Goal: Transaction & Acquisition: Purchase product/service

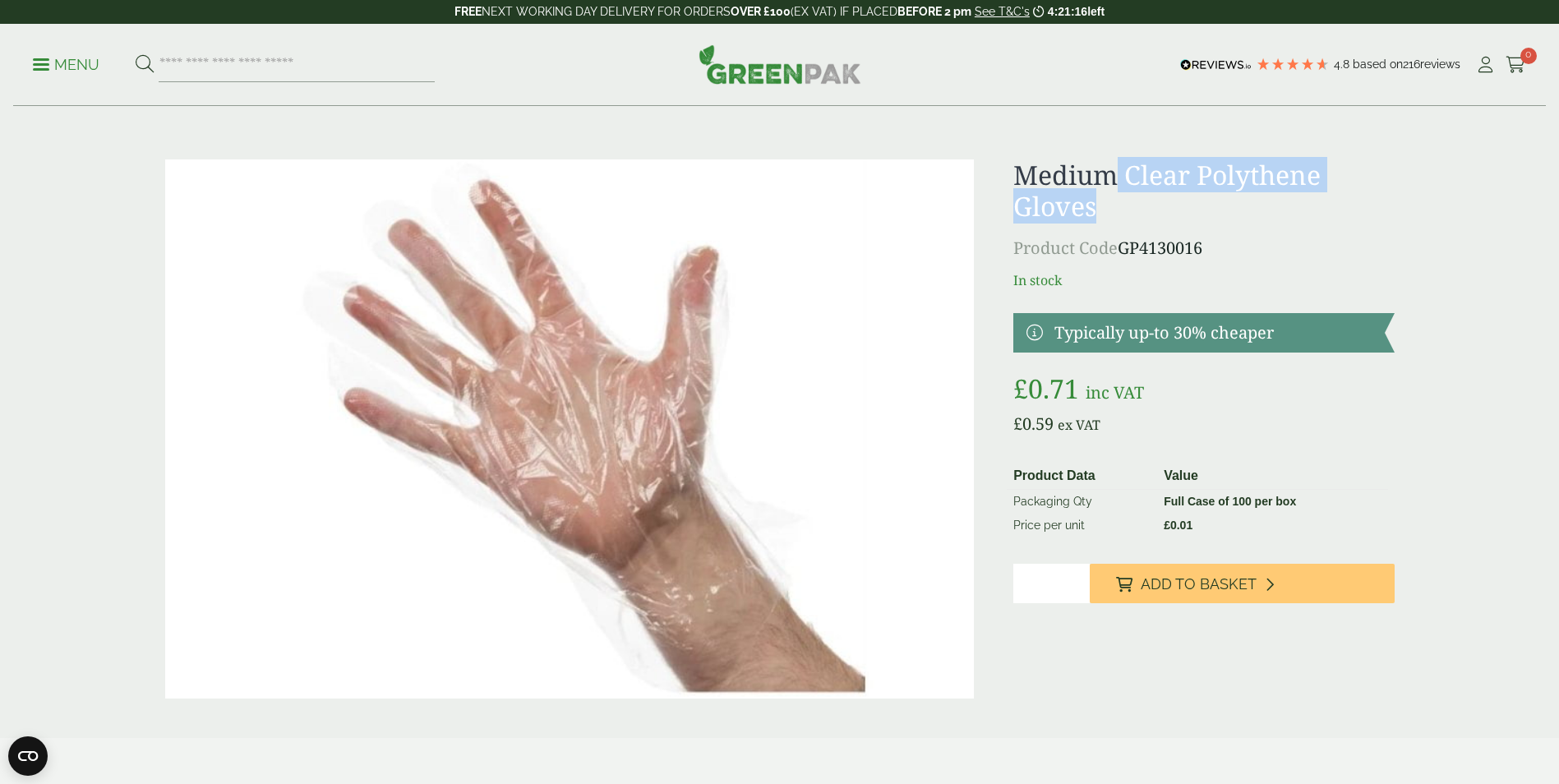
drag, startPoint x: 1110, startPoint y: 214, endPoint x: 1109, endPoint y: 161, distance: 53.0
click at [1109, 161] on h1 "Medium Clear Polythene Gloves" at bounding box center [1204, 191] width 381 height 64
drag, startPoint x: 1109, startPoint y: 161, endPoint x: 1144, endPoint y: 178, distance: 38.9
click at [1144, 178] on h1 "Medium Clear Polythene Gloves" at bounding box center [1204, 191] width 381 height 64
drag, startPoint x: 1117, startPoint y: 208, endPoint x: 1127, endPoint y: 168, distance: 41.2
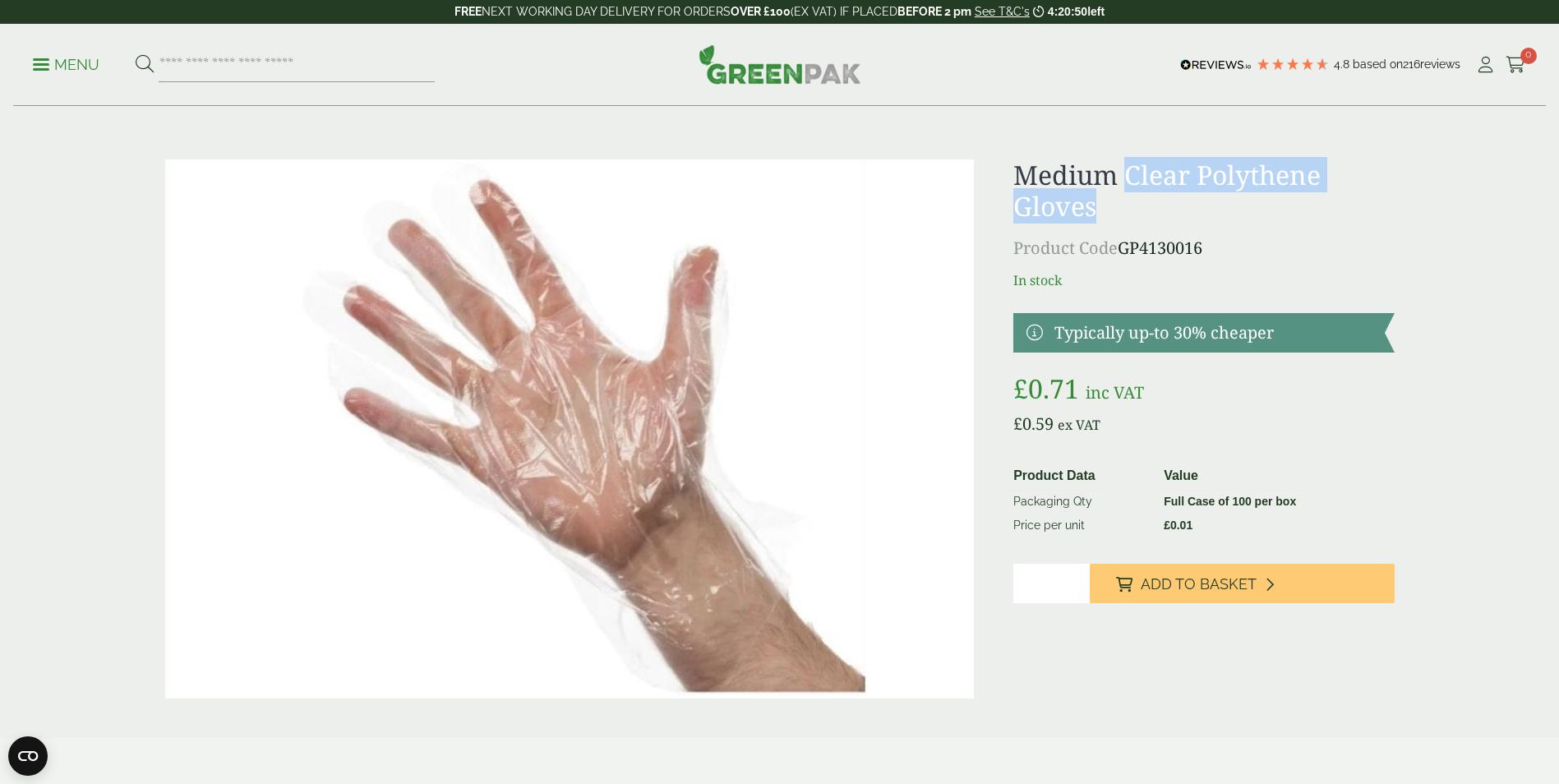
click at [1127, 168] on h1 "Medium Clear Polythene Gloves" at bounding box center [1204, 191] width 381 height 64
drag, startPoint x: 1127, startPoint y: 168, endPoint x: 1147, endPoint y: 148, distance: 28.3
drag, startPoint x: 1098, startPoint y: 207, endPoint x: 1129, endPoint y: 171, distance: 47.5
click at [1129, 171] on h1 "Medium Clear Polythene Gloves" at bounding box center [1204, 191] width 381 height 64
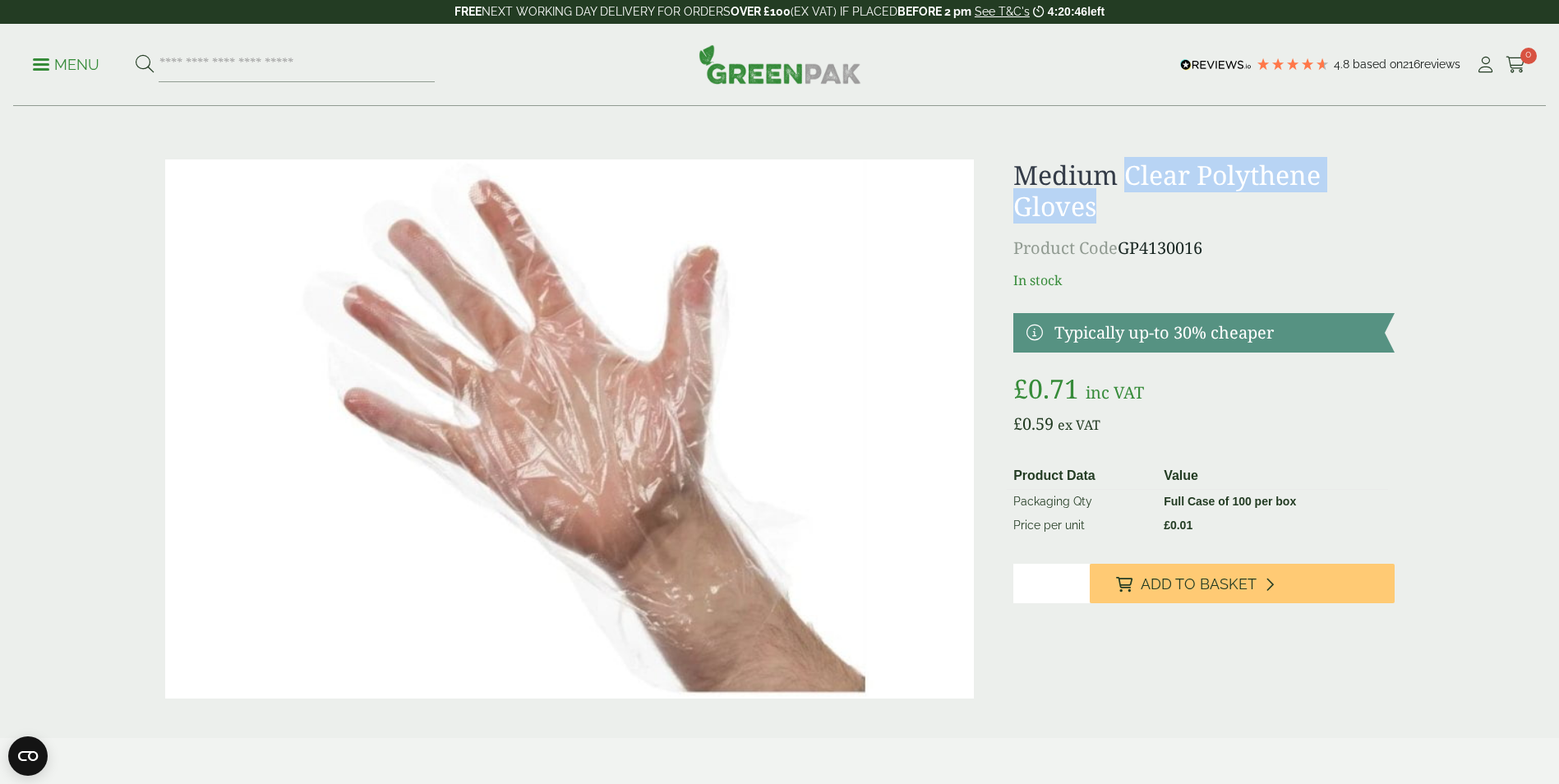
copy h1 "Clear Polythene Gloves"
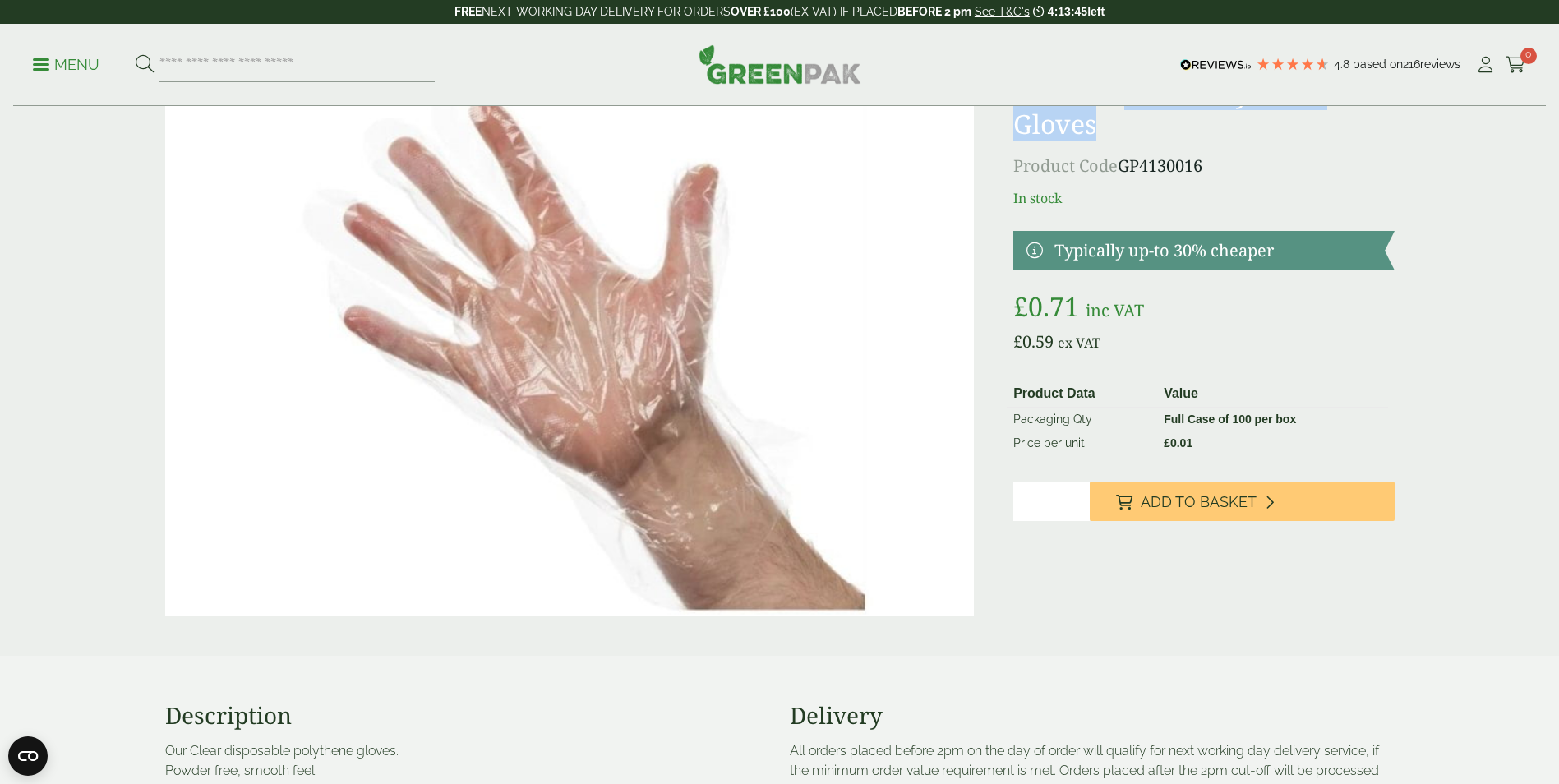
scroll to position [71, 0]
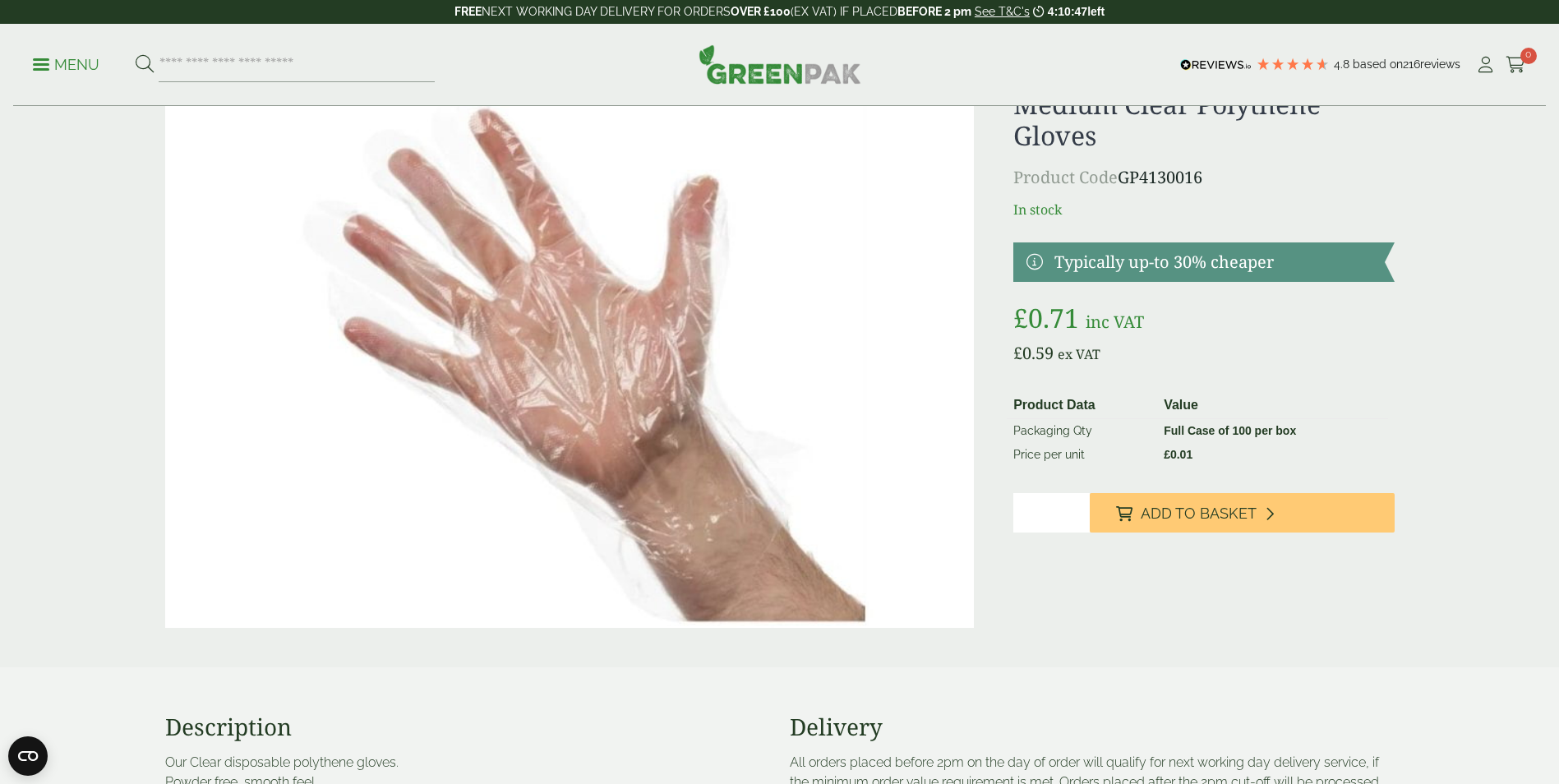
click at [178, 104] on div "Menu 4.8 Based on 216 reviews My Account" at bounding box center [779, 65] width 1533 height 82
click at [172, 109] on img at bounding box center [570, 358] width 810 height 539
